Goal: Task Accomplishment & Management: Use online tool/utility

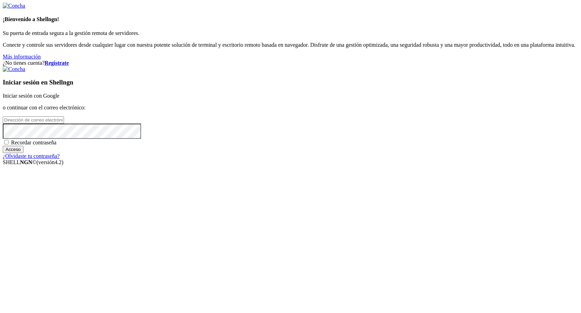
click at [59, 99] on font "Iniciar sesión con Google" at bounding box center [31, 96] width 57 height 6
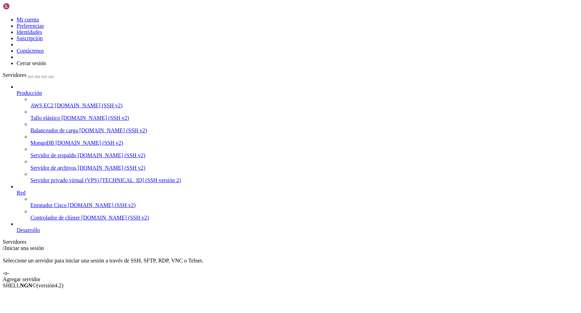
click at [61, 177] on font "Servidor privado virtual (VPS)" at bounding box center [64, 180] width 68 height 6
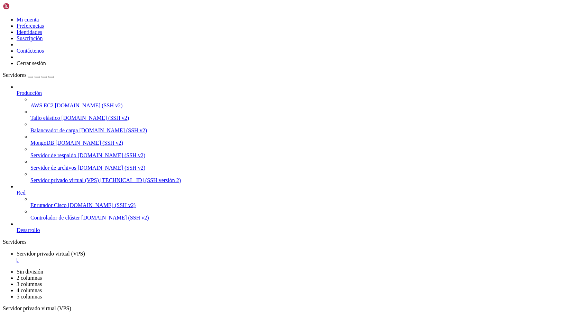
drag, startPoint x: 5, startPoint y: 626, endPoint x: 103, endPoint y: 626, distance: 97.5
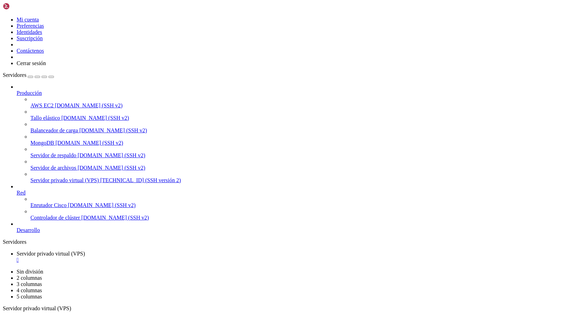
drag, startPoint x: 104, startPoint y: 634, endPoint x: 7, endPoint y: 628, distance: 97.7
copy div "oot@a78fc3d68ba9:/var/www# docker exec -it b2b-vite bash \bash: docker: command…"
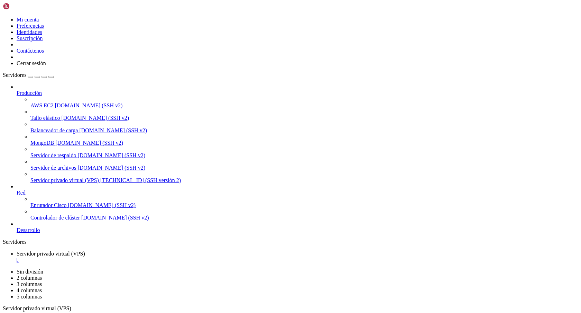
scroll to position [546, 0]
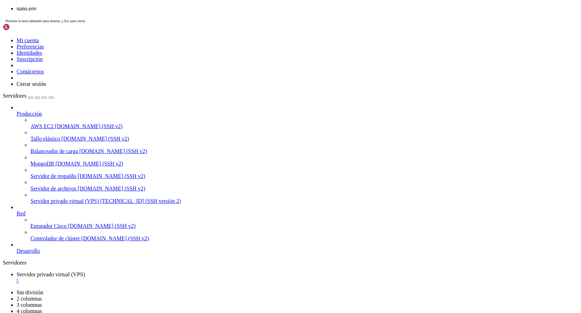
scroll to position [299, 0]
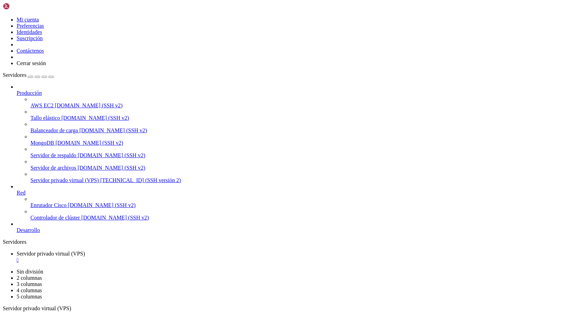
drag, startPoint x: 6, startPoint y: 385, endPoint x: 118, endPoint y: 618, distance: 259.3
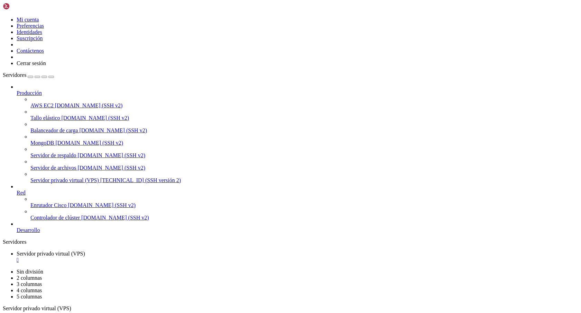
drag, startPoint x: 6, startPoint y: 525, endPoint x: 112, endPoint y: 639, distance: 155.4
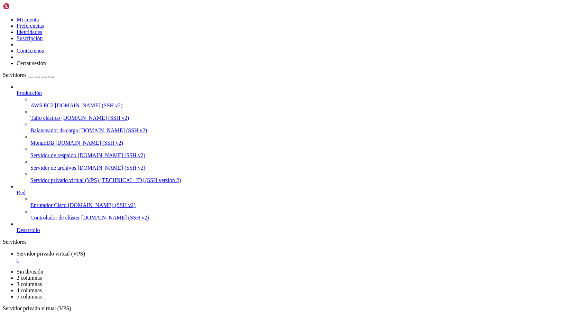
copy div "root@ubuntu:~/var/www/bizeelike# nano .env root@ubuntu:~/var/www/bizeelike# doc…"
copy div "lore@ipsumd:~/sit/ame/consectet# adip .eli sedd@eiusmo:~/tem/inc/utlaboree# dol…"
drag, startPoint x: 7, startPoint y: 442, endPoint x: 135, endPoint y: 630, distance: 227.1
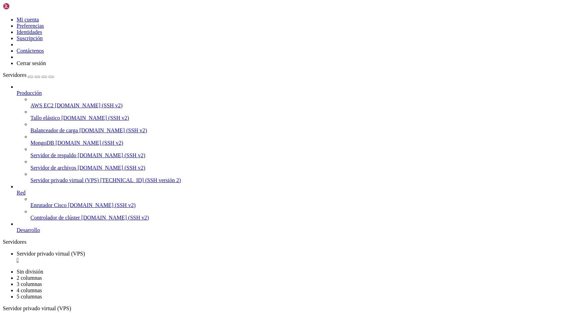
drag, startPoint x: 6, startPoint y: 386, endPoint x: 69, endPoint y: 626, distance: 248.2
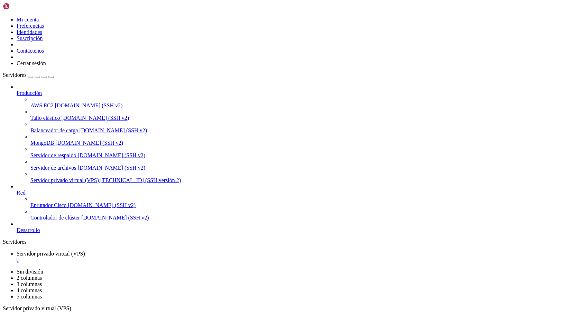
drag, startPoint x: 189, startPoint y: 632, endPoint x: 6, endPoint y: 593, distance: 186.7
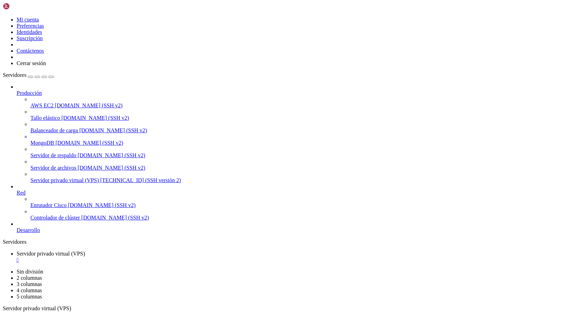
drag, startPoint x: 178, startPoint y: 633, endPoint x: 6, endPoint y: 416, distance: 277.2
copy div "root@ubuntu:~/var/www/bizeelike# docker compose -f docker-compose.prod.yml up -…"
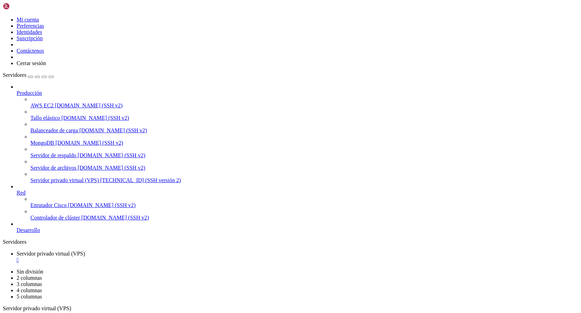
scroll to position [1519, 0]
drag, startPoint x: 428, startPoint y: 632, endPoint x: 6, endPoint y: 607, distance: 422.7
copy div "root@ubuntu:~/var/www/bizeelike# docker logs b2b-db [DATE] 16:33:10+00:00 [Note…"
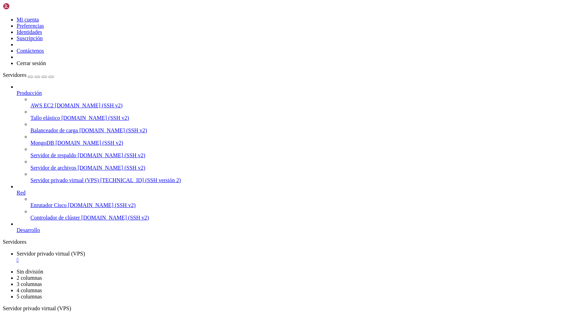
drag, startPoint x: 82, startPoint y: 631, endPoint x: 6, endPoint y: 524, distance: 130.9
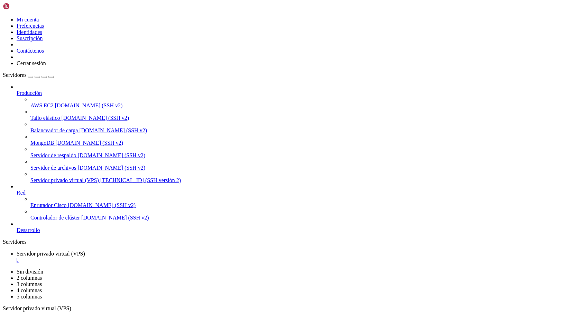
copy div "root@ubuntu:~/var/www/bizeelike# docker exec -it b2b-app bash root@40673e2abf1b…"
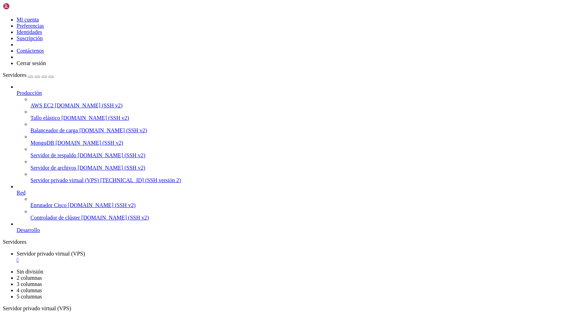
drag, startPoint x: 83, startPoint y: 502, endPoint x: -12, endPoint y: 384, distance: 151.4
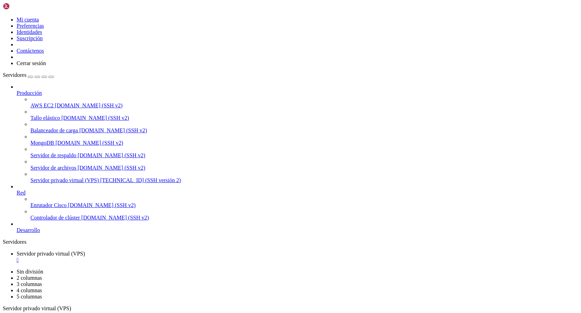
copy div "GNU nano 7.2 vite.config.js import { defineConfig } from 'vite' ; import larave…"
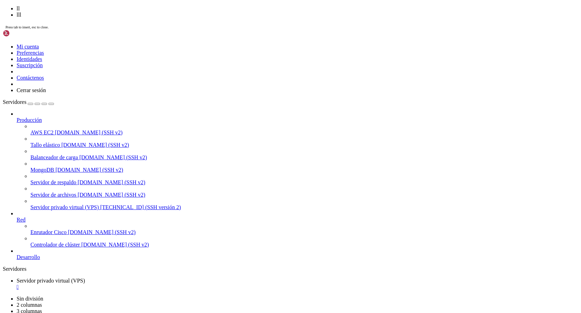
scroll to position [4285, 0]
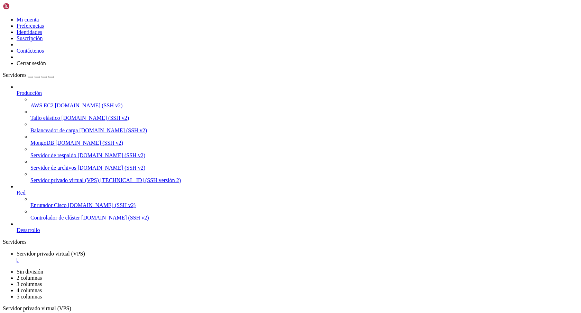
drag, startPoint x: 99, startPoint y: 605, endPoint x: 142, endPoint y: 631, distance: 49.8
copy div "docker exec -it b2b-nginx docker: 'docker exec' requires at least 2 arguments U…"
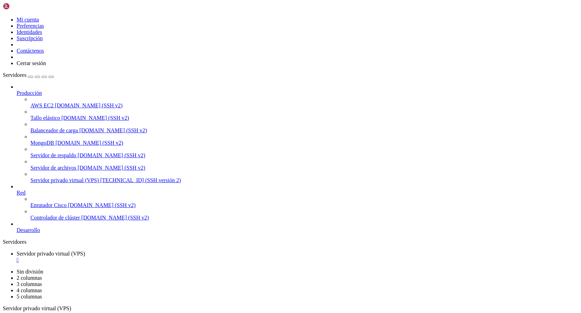
drag, startPoint x: 141, startPoint y: 632, endPoint x: 99, endPoint y: 605, distance: 49.3
copy div "docker exec -it b2b-nginx docker: 'docker exec' requires at least 2 arguments U…"
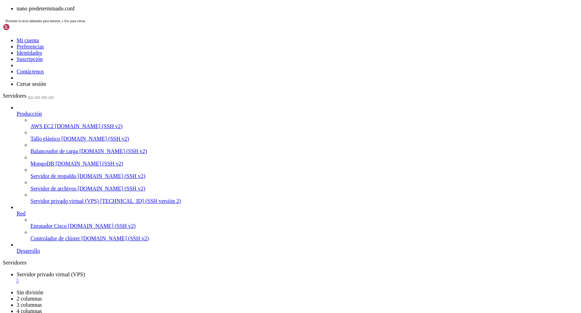
copy span "default.conf"
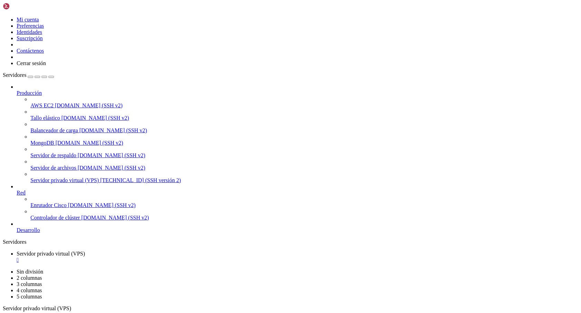
scroll to position [4746, 0]
drag, startPoint x: 5, startPoint y: 592, endPoint x: 74, endPoint y: 639, distance: 83.2
drag, startPoint x: 74, startPoint y: 639, endPoint x: 103, endPoint y: 618, distance: 35.8
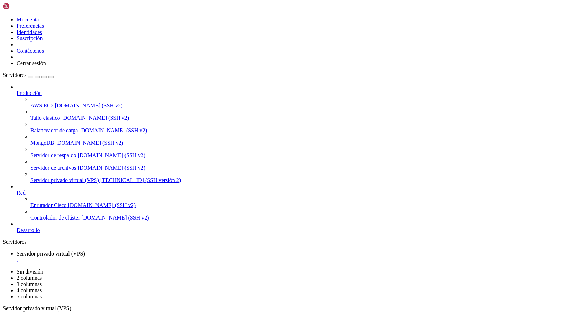
drag, startPoint x: 23, startPoint y: 631, endPoint x: 15, endPoint y: 408, distance: 222.9
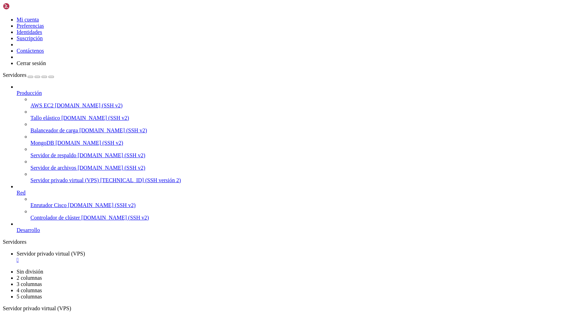
drag, startPoint x: 5, startPoint y: 454, endPoint x: 58, endPoint y: 530, distance: 91.9
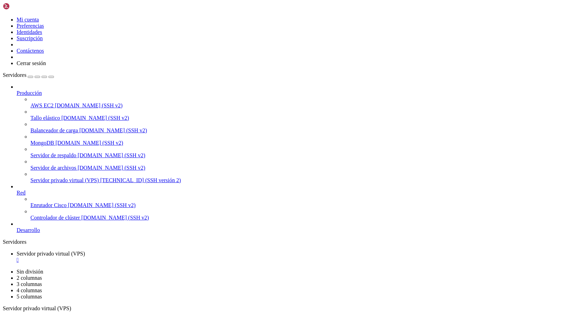
drag, startPoint x: 6, startPoint y: 448, endPoint x: 23, endPoint y: 615, distance: 168.0
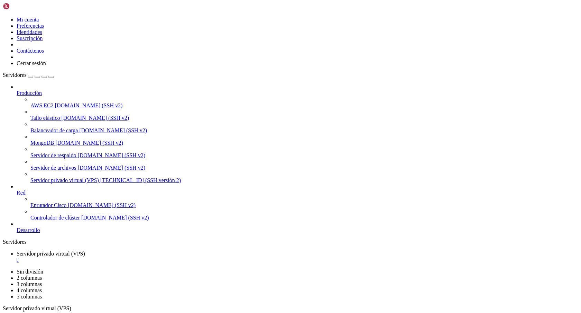
scroll to position [4740, 0]
drag, startPoint x: 78, startPoint y: 637, endPoint x: 6, endPoint y: 392, distance: 255.0
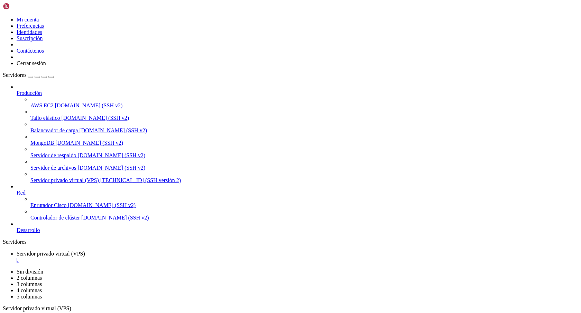
scroll to position [4821, 0]
drag, startPoint x: 4, startPoint y: 592, endPoint x: 70, endPoint y: 632, distance: 76.8
copy div "docker: 'docker restart' requires at least 1 argument Usage: docker restart [OP…"
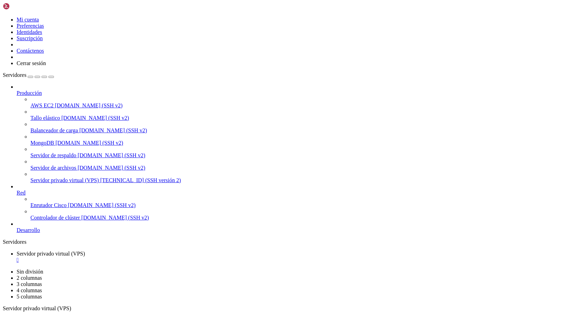
drag, startPoint x: 36, startPoint y: 632, endPoint x: 5, endPoint y: 598, distance: 46.0
drag, startPoint x: 5, startPoint y: 460, endPoint x: 149, endPoint y: 630, distance: 223.1
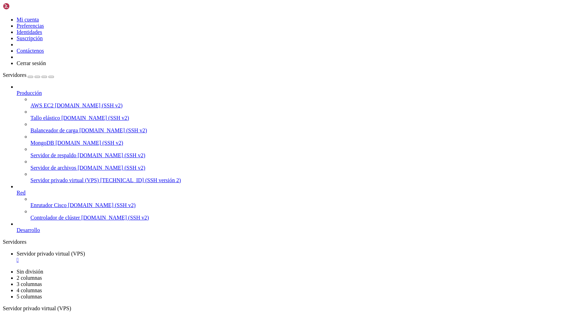
copy div "root@ubuntu:/var/www/bizeelike# docker restart docker: 'docker restart' require…"
drag, startPoint x: 154, startPoint y: 631, endPoint x: 10, endPoint y: 458, distance: 224.4
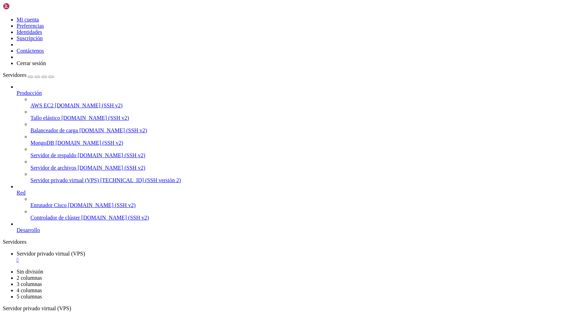
scroll to position [4964, 0]
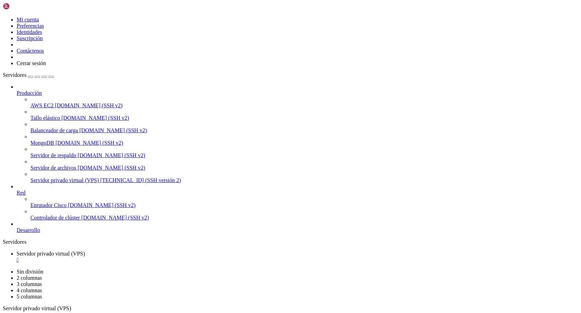
drag, startPoint x: 133, startPoint y: 488, endPoint x: 185, endPoint y: 489, distance: 51.9
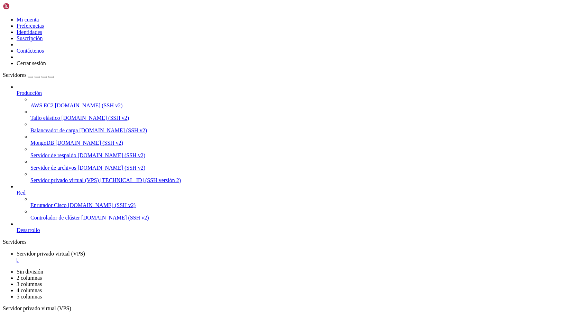
drag, startPoint x: 97, startPoint y: 400, endPoint x: 109, endPoint y: 413, distance: 17.6
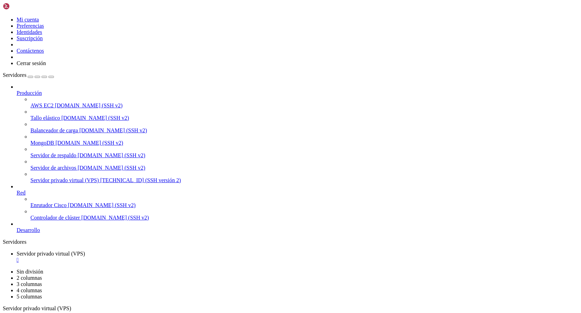
scroll to position [5971, 0]
drag, startPoint x: 98, startPoint y: 379, endPoint x: 183, endPoint y: 570, distance: 208.4
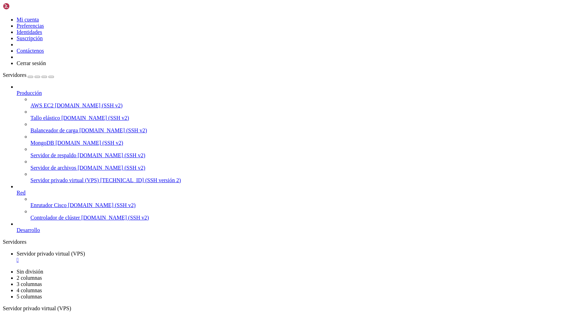
copy div "docker compose down env file /var/www/bizeelike/.env not found: stat /var/www/b…"
drag, startPoint x: 5, startPoint y: 580, endPoint x: 43, endPoint y: 640, distance: 70.8
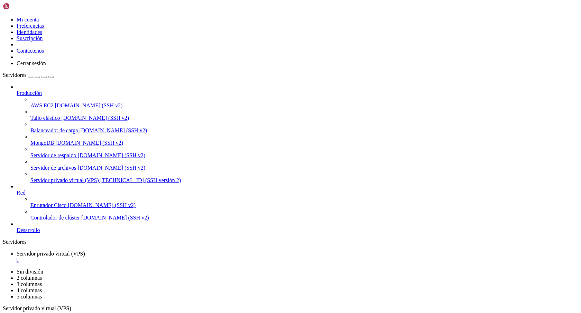
drag, startPoint x: 39, startPoint y: 636, endPoint x: 7, endPoint y: 581, distance: 64.1
copy div "root@ubuntu:/var/www/bizeelike# docker exec -it b2b-app /bin/sh # ls -a . .env …"
drag, startPoint x: 81, startPoint y: 630, endPoint x: 7, endPoint y: 568, distance: 97.0
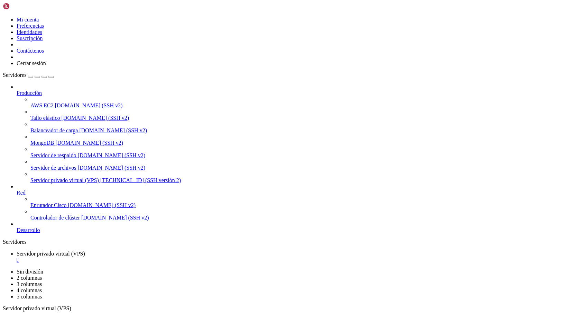
copy div "APP_NAME=Laravel APP_ENV=production APP_KEY=base64:C1di96C3pB4r1TRY+k5VAFrj+iH9…"
drag, startPoint x: 4, startPoint y: 599, endPoint x: 122, endPoint y: 630, distance: 122.2
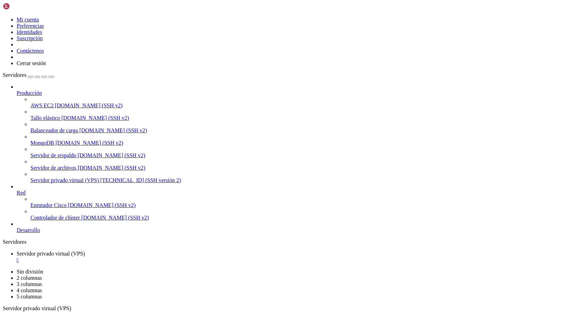
drag, startPoint x: 149, startPoint y: 632, endPoint x: 6, endPoint y: 599, distance: 147.3
copy div "# ls -a . .env .gitignore artisan config docker-compose.yml phpunit.xml routes …"
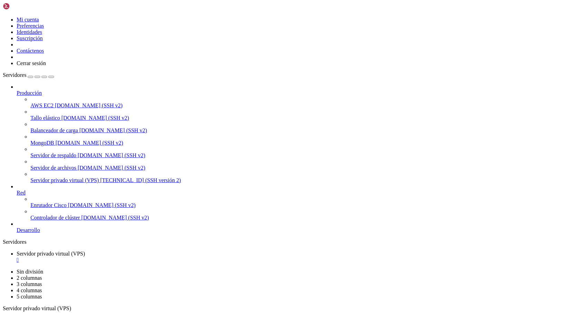
drag, startPoint x: 19, startPoint y: 626, endPoint x: 6, endPoint y: 524, distance: 102.5
copy div "# cat vite-config.js cat: vite-config.js: No such file or directory # cat vite.…"
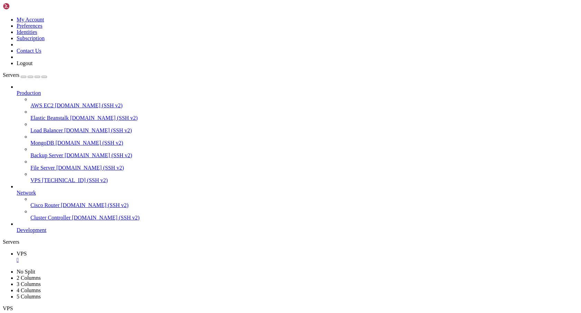
drag, startPoint x: 5, startPoint y: 385, endPoint x: 71, endPoint y: 620, distance: 244.0
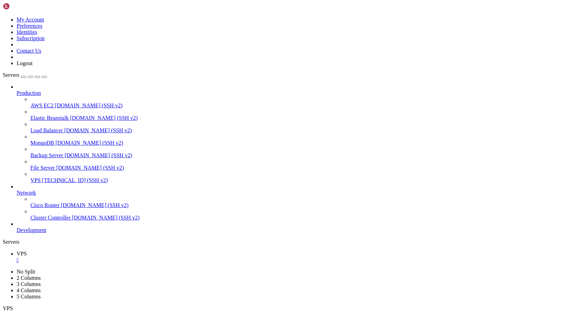
copy div "GNU nano 7.2 docker-compose.yml services : # Laravel App Service app : build : …"
copy x-row "en vironment"
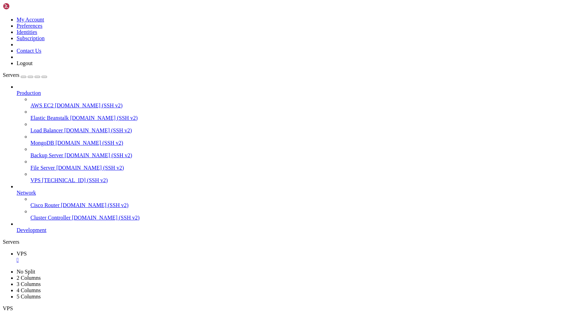
drag, startPoint x: 202, startPoint y: 540, endPoint x: 149, endPoint y: 537, distance: 53.0
copy span "docker-compose.yml"
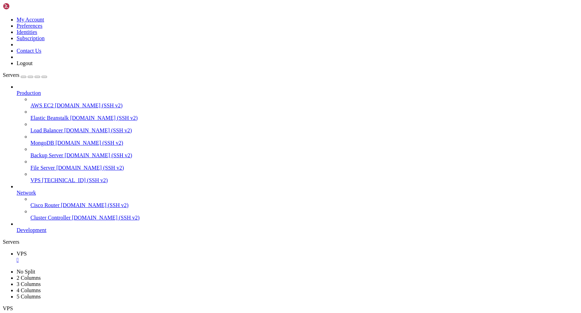
drag, startPoint x: 5, startPoint y: 403, endPoint x: 103, endPoint y: 637, distance: 253.5
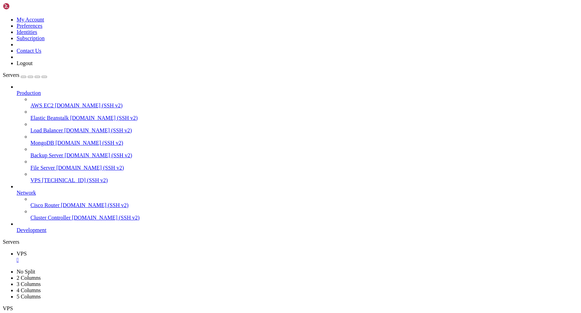
drag, startPoint x: 198, startPoint y: 633, endPoint x: 8, endPoint y: 411, distance: 292.1
drag, startPoint x: 63, startPoint y: 607, endPoint x: 17, endPoint y: 418, distance: 194.5
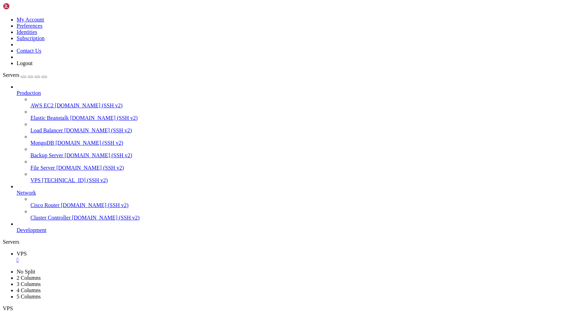
scroll to position [236, 0]
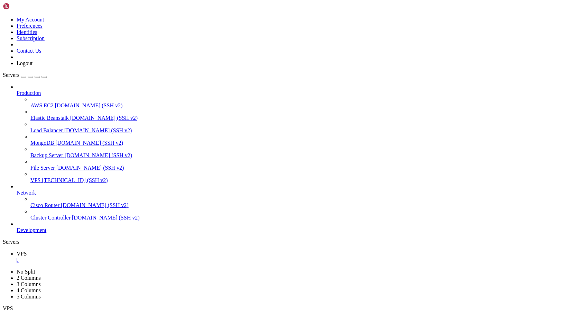
scroll to position [241, 0]
copy span "mysql"
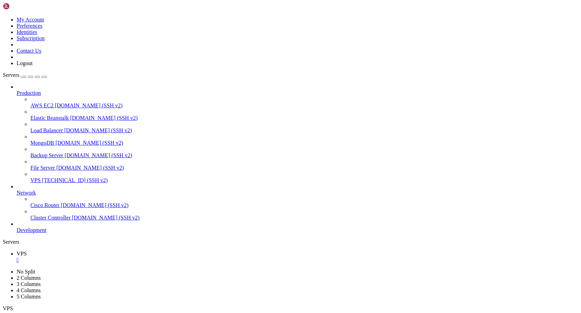
scroll to position [247, 0]
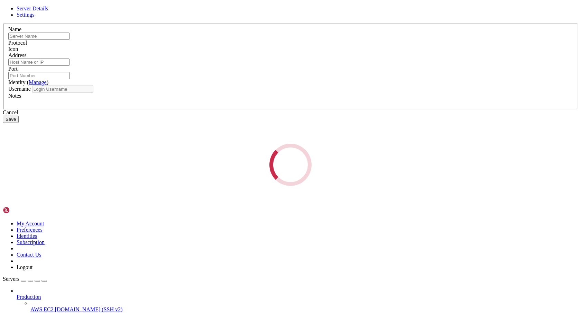
type input "VPS"
type input "[TECHNICAL_ID]"
type input "22"
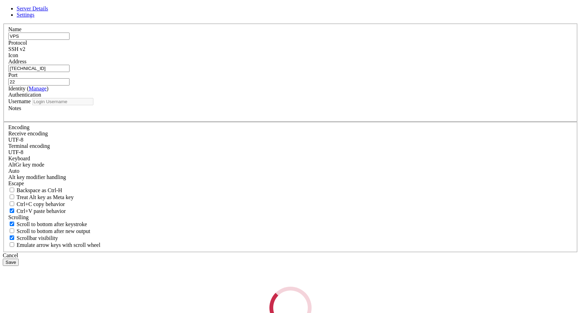
type input "root"
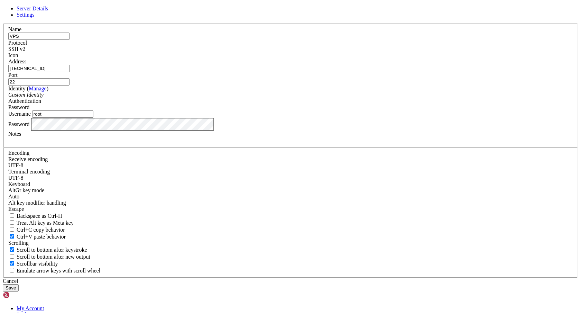
click at [333, 52] on div "SSH v2" at bounding box center [290, 49] width 564 height 6
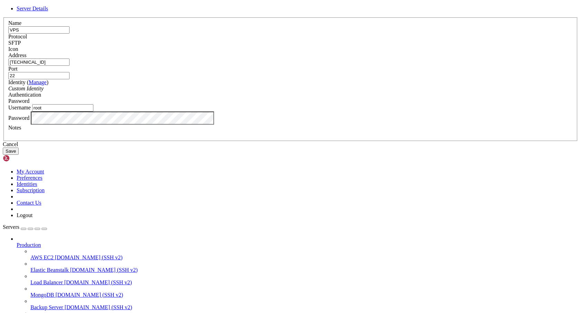
click at [19, 155] on button "Save" at bounding box center [11, 150] width 16 height 7
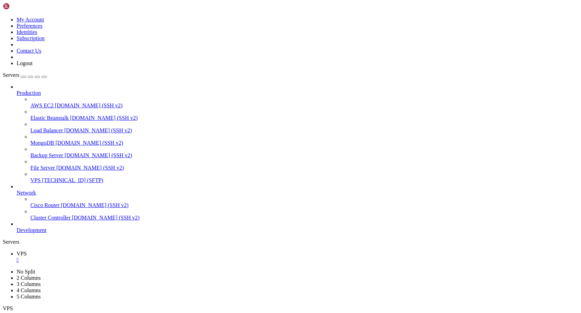
click at [40, 177] on span "VPS" at bounding box center [35, 180] width 10 height 6
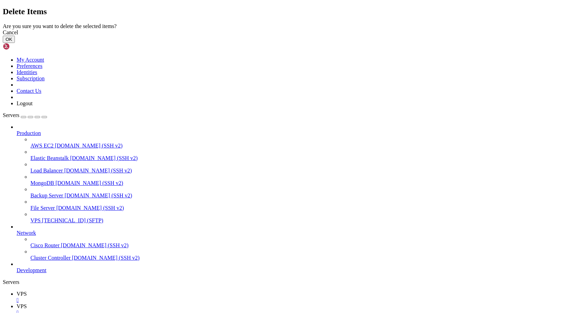
click at [15, 43] on button "OK" at bounding box center [9, 39] width 12 height 7
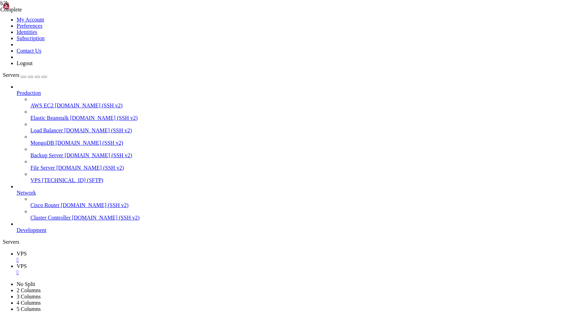
type input "/root/var/www/bizeelike"
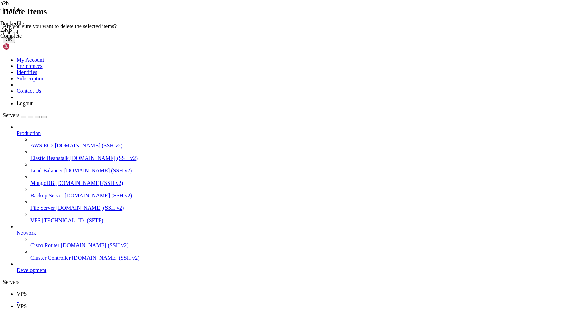
click at [15, 43] on button "OK" at bounding box center [9, 39] width 12 height 7
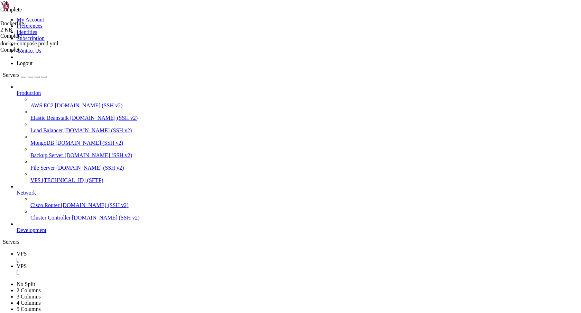
scroll to position [239, 0]
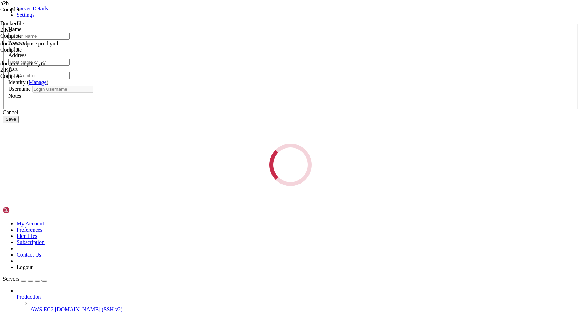
type input "VPS"
type input "[TECHNICAL_ID]"
type input "22"
type input "root"
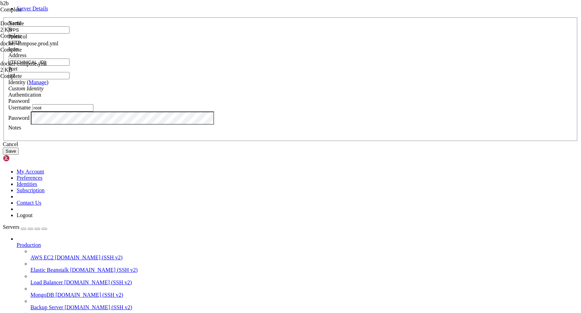
click at [330, 46] on div "Protocol SFTP" at bounding box center [290, 40] width 564 height 12
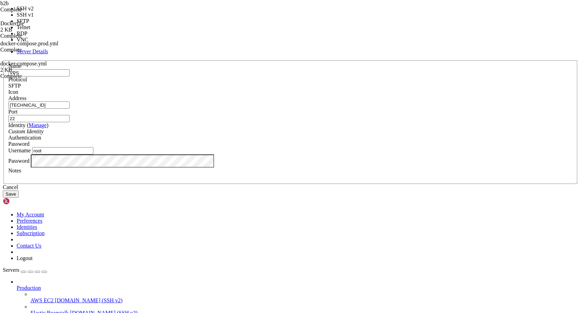
click at [330, 89] on div "SFTP" at bounding box center [290, 86] width 564 height 6
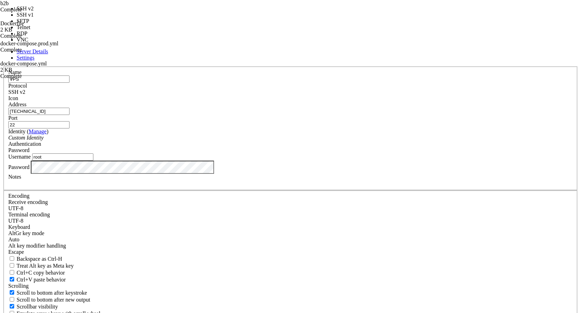
click at [334, 91] on div "SSH v2" at bounding box center [290, 92] width 564 height 6
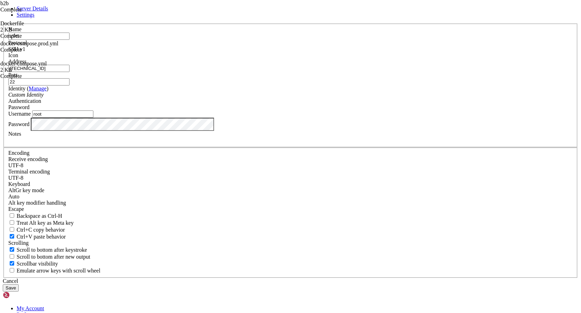
click at [19, 284] on button "Save" at bounding box center [11, 287] width 16 height 7
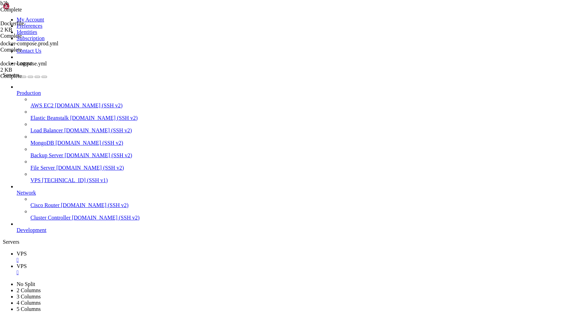
click at [52, 177] on span "74.208.173.169 (SSH v1)" at bounding box center [75, 180] width 66 height 6
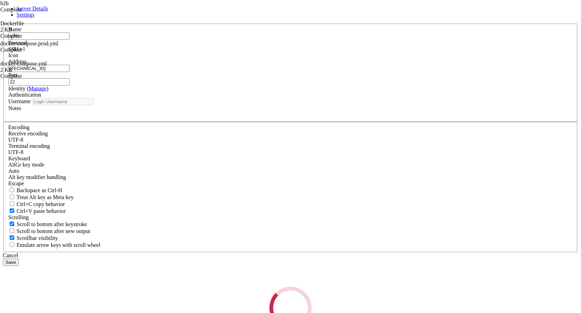
type input "root"
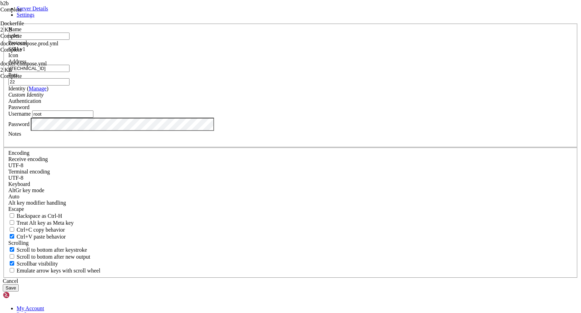
click at [328, 52] on div "SSH v1" at bounding box center [290, 49] width 564 height 6
click at [19, 284] on button "Save" at bounding box center [11, 287] width 16 height 7
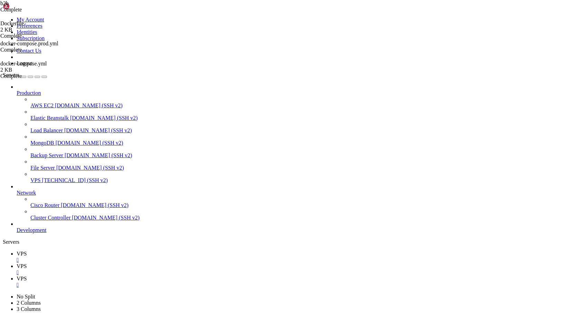
click at [36, 190] on span "Network" at bounding box center [26, 193] width 19 height 6
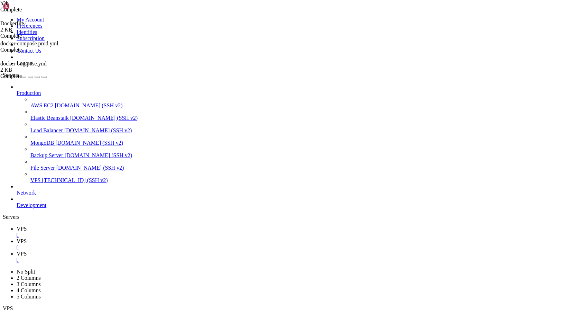
click at [57, 177] on span "[TECHNICAL_ID] (SSH v2)" at bounding box center [75, 180] width 66 height 6
click at [180, 257] on div "" at bounding box center [298, 260] width 562 height 6
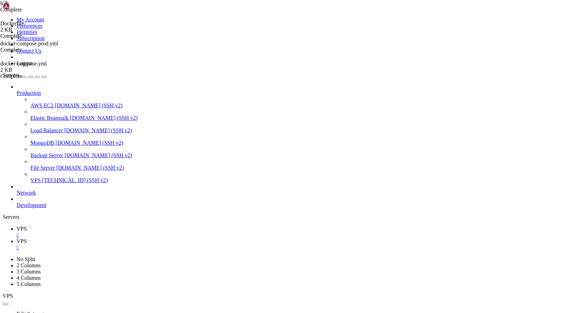
click at [144, 244] on div "" at bounding box center [298, 247] width 562 height 6
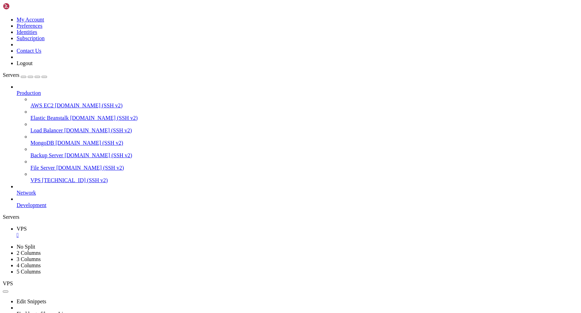
scroll to position [477, 0]
